Goal: Find specific page/section: Find specific page/section

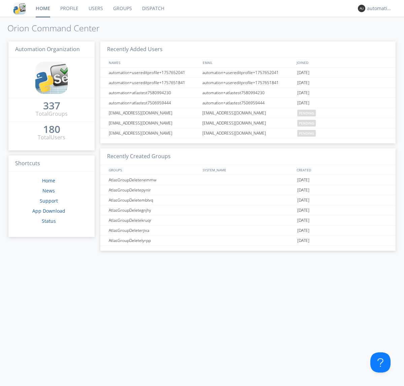
click at [153, 8] on link "Dispatch" at bounding box center [153, 8] width 32 height 17
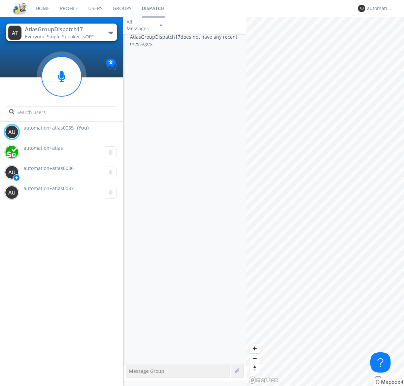
click at [110, 33] on div "button" at bounding box center [110, 33] width 5 height 3
click at [0, 0] on span "AtlasGroupDispatch16" at bounding box center [0, 0] width 0 height 0
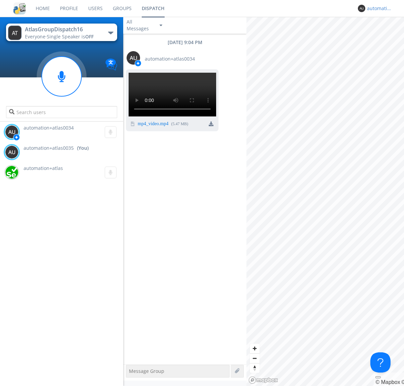
click at [378, 8] on div "automation+atlas0035" at bounding box center [379, 8] width 25 height 7
